Goal: Transaction & Acquisition: Book appointment/travel/reservation

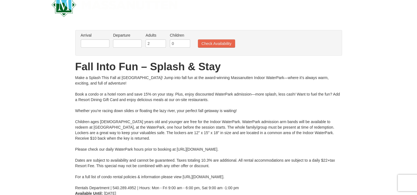
scroll to position [28, 0]
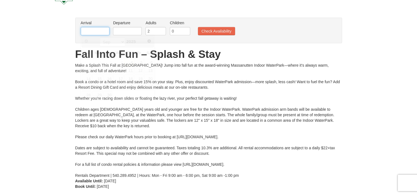
click at [97, 30] on input "text" at bounding box center [95, 31] width 29 height 8
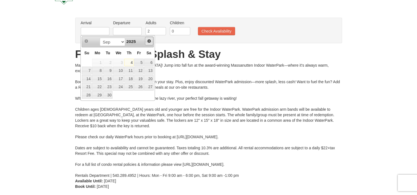
click at [147, 41] on span "Next" at bounding box center [149, 41] width 4 height 4
click at [141, 69] on link "10" at bounding box center [138, 71] width 9 height 8
type input "[DATE]"
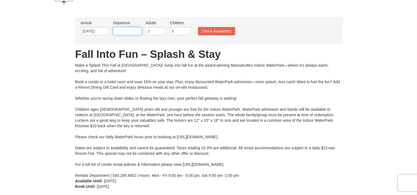
click at [125, 32] on input "text" at bounding box center [127, 31] width 29 height 8
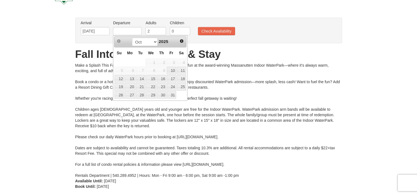
click at [117, 66] on td "5" at bounding box center [119, 70] width 10 height 8
click at [120, 78] on link "12" at bounding box center [119, 79] width 10 height 8
type input "[DATE]"
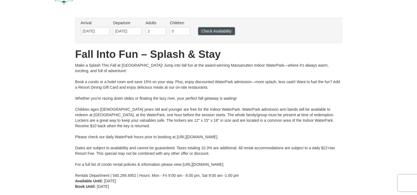
click at [222, 32] on button "Check Availability" at bounding box center [216, 31] width 37 height 8
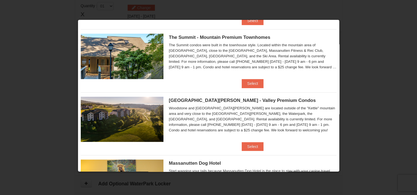
scroll to position [255, 0]
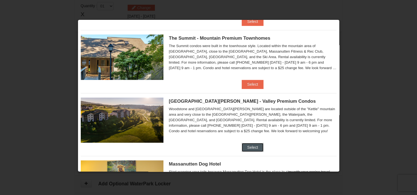
click at [244, 144] on button "Select" at bounding box center [253, 147] width 22 height 9
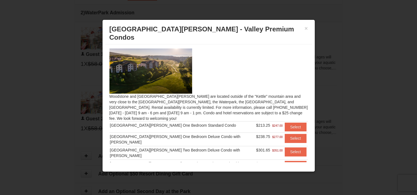
scroll to position [0, 0]
click at [286, 123] on button "Select" at bounding box center [296, 127] width 22 height 9
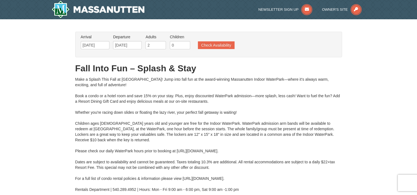
drag, startPoint x: 154, startPoint y: 10, endPoint x: 95, endPoint y: 9, distance: 59.3
click at [95, 9] on div at bounding box center [114, 9] width 134 height 19
drag, startPoint x: 145, startPoint y: 10, endPoint x: 99, endPoint y: 12, distance: 46.1
click at [99, 12] on div at bounding box center [114, 9] width 134 height 19
